Goal: Find specific page/section: Find specific page/section

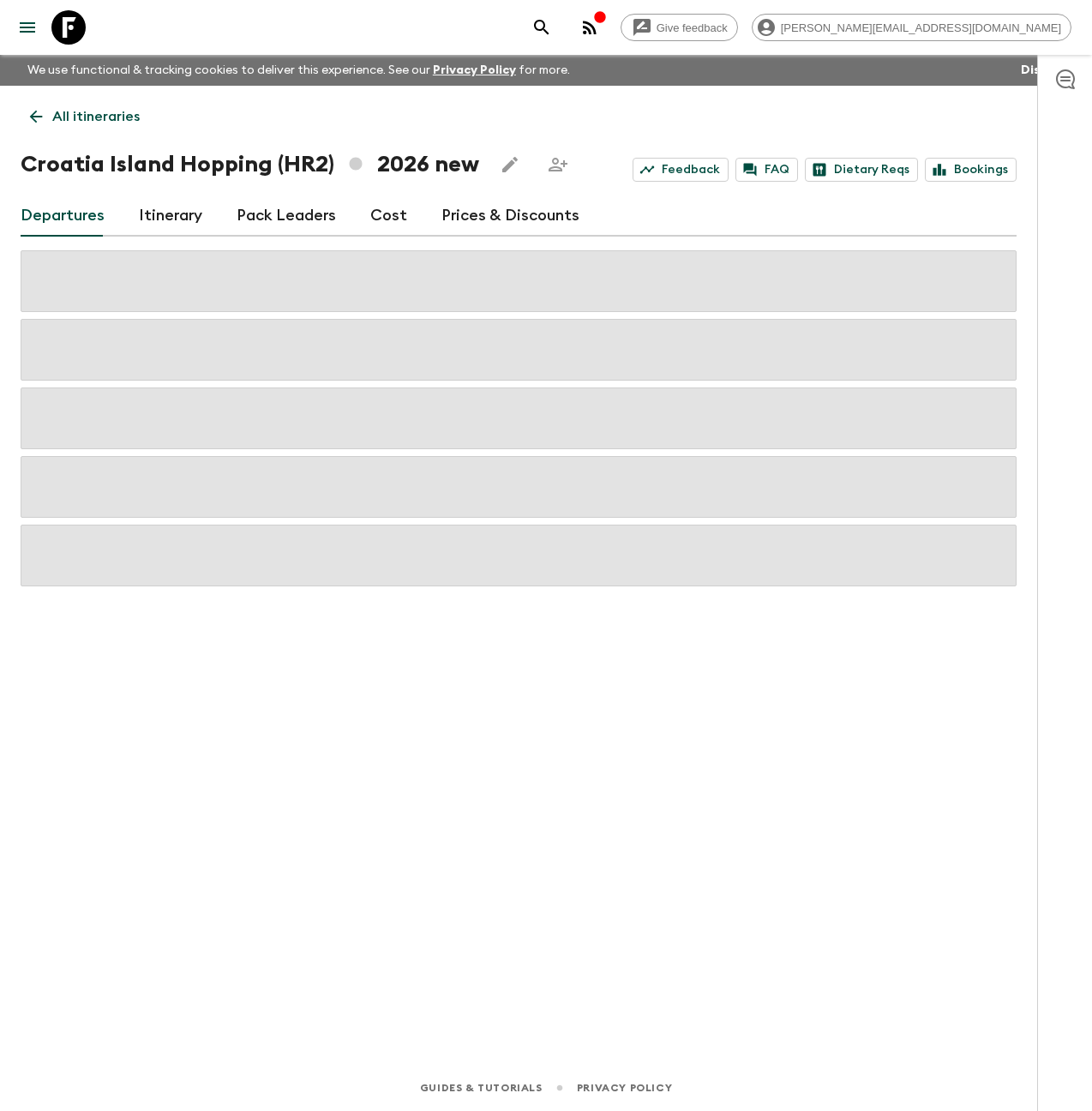
click at [63, 34] on icon at bounding box center [68, 27] width 34 height 34
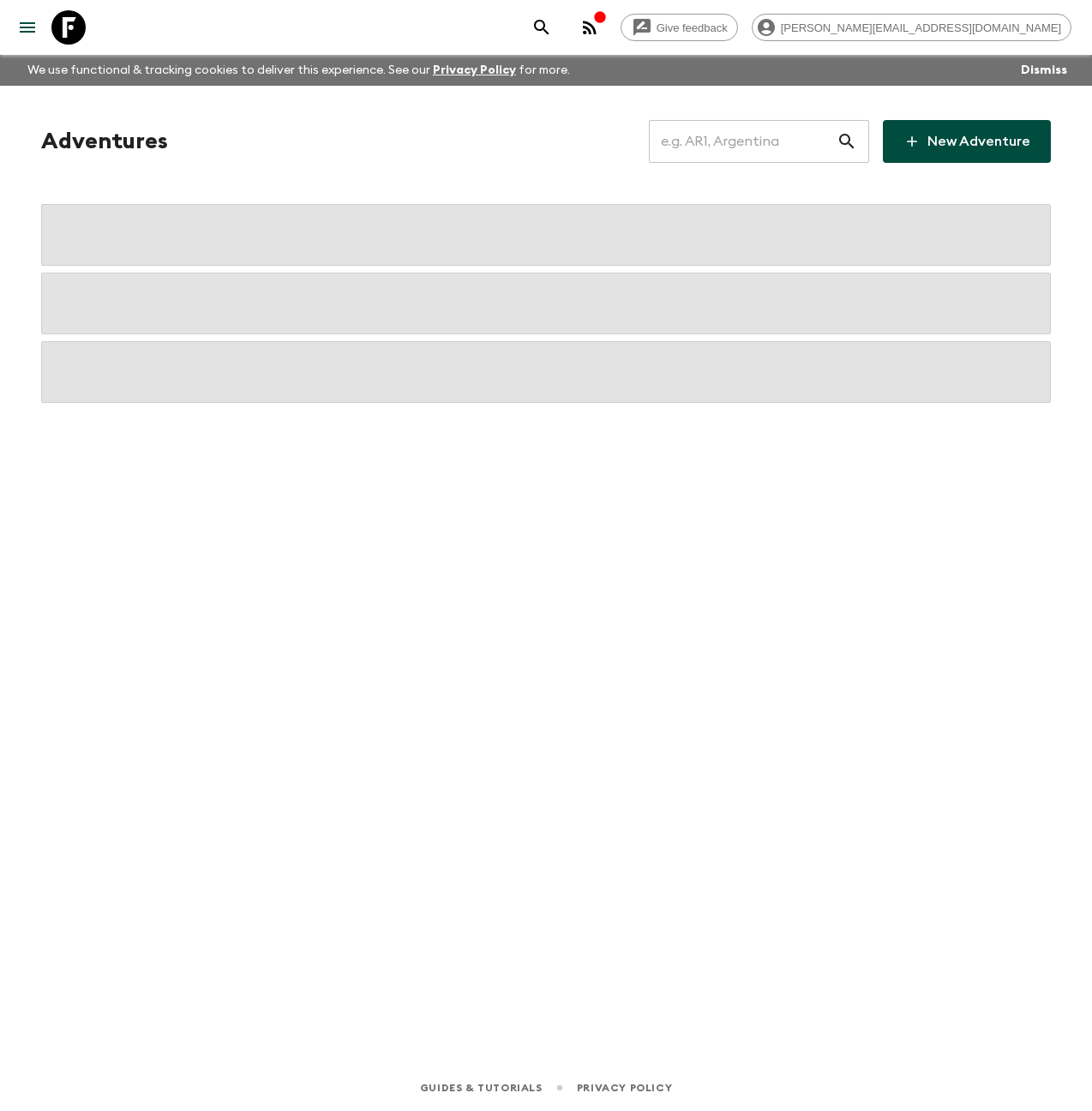
click at [785, 137] on input "text" at bounding box center [742, 141] width 188 height 48
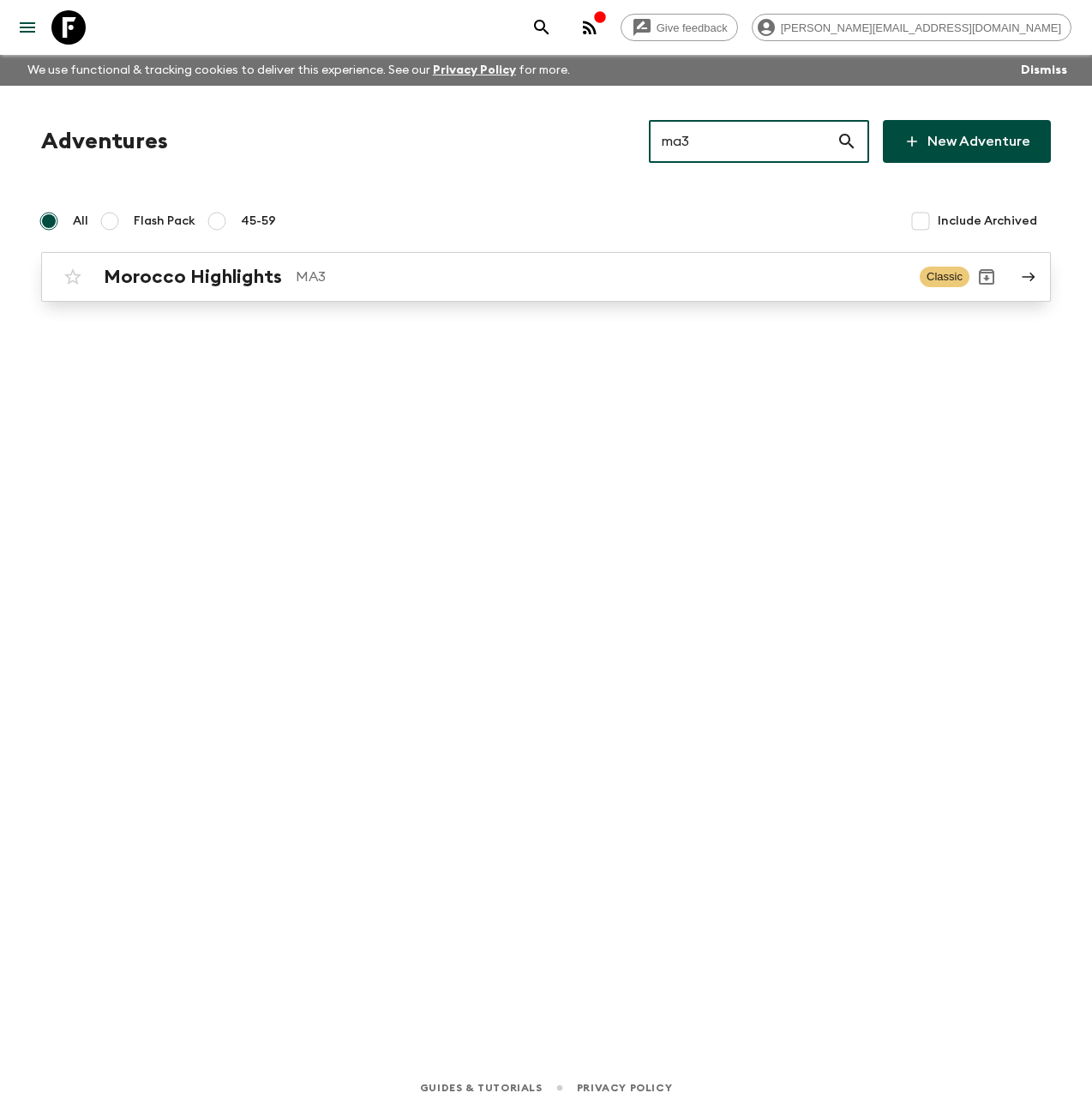
type input "ma3"
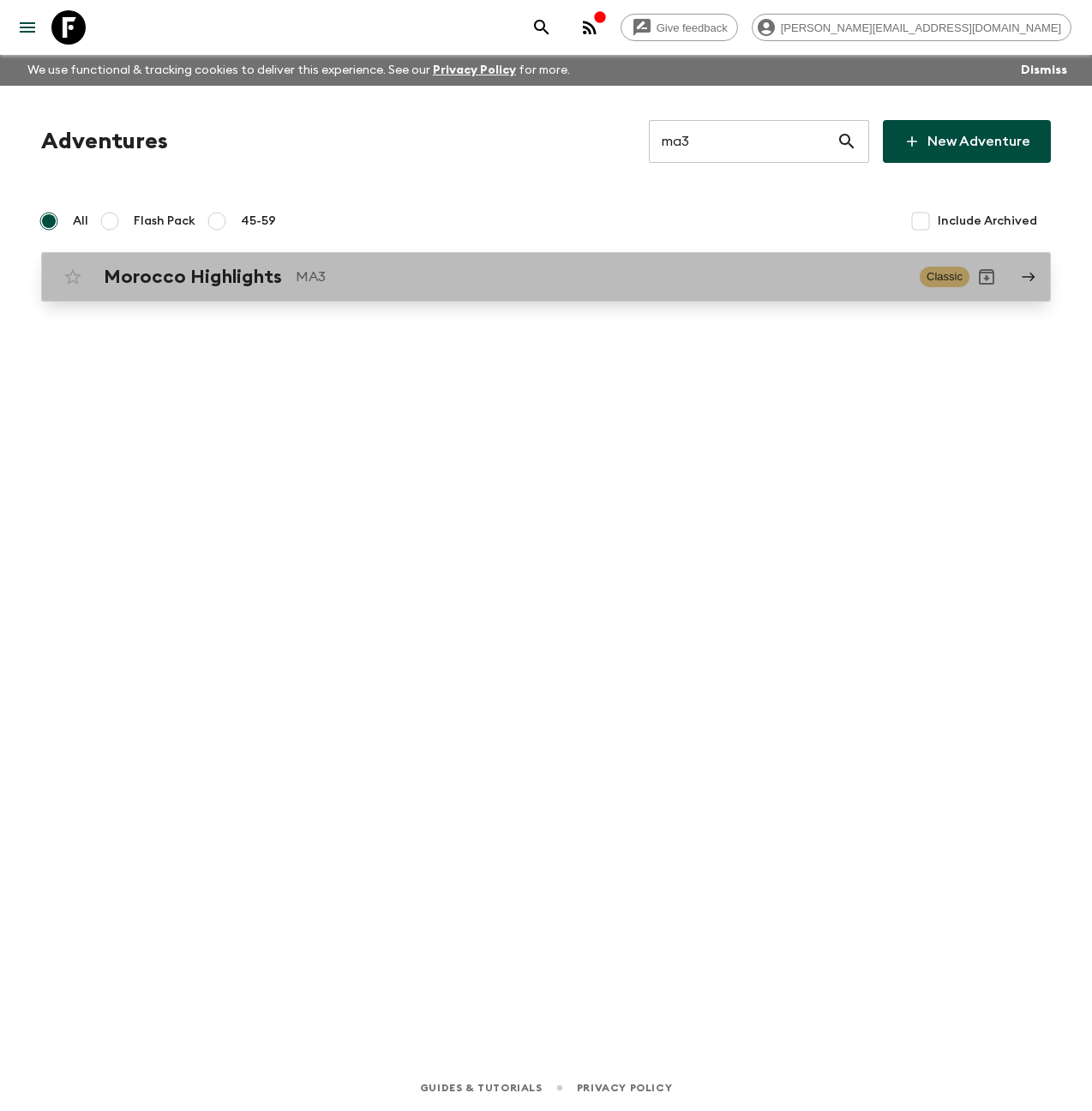
click at [323, 281] on p "MA3" at bounding box center [601, 277] width 611 height 20
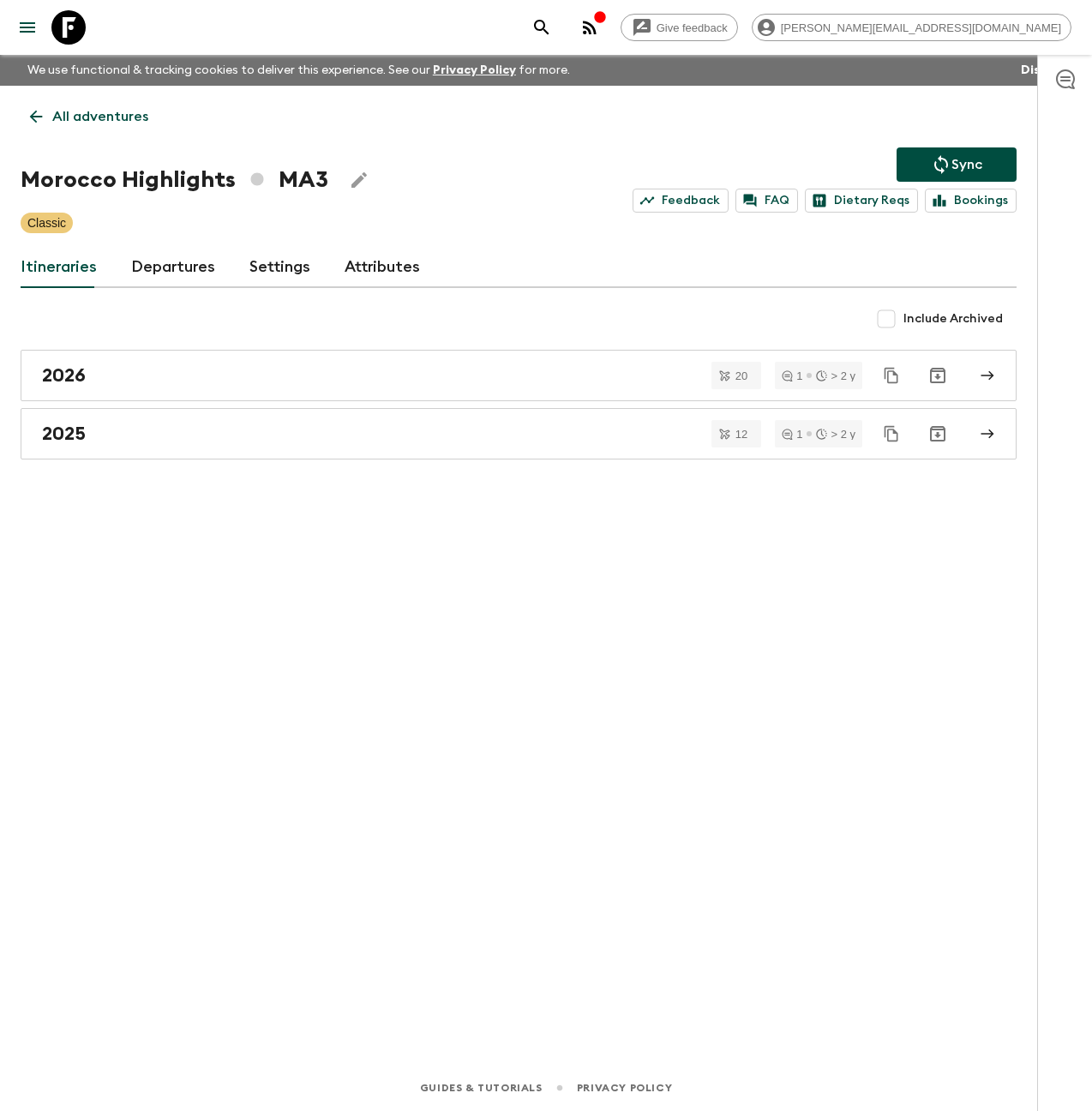
click at [363, 269] on link "Attributes" at bounding box center [383, 267] width 76 height 41
